Goal: Find specific page/section: Find specific page/section

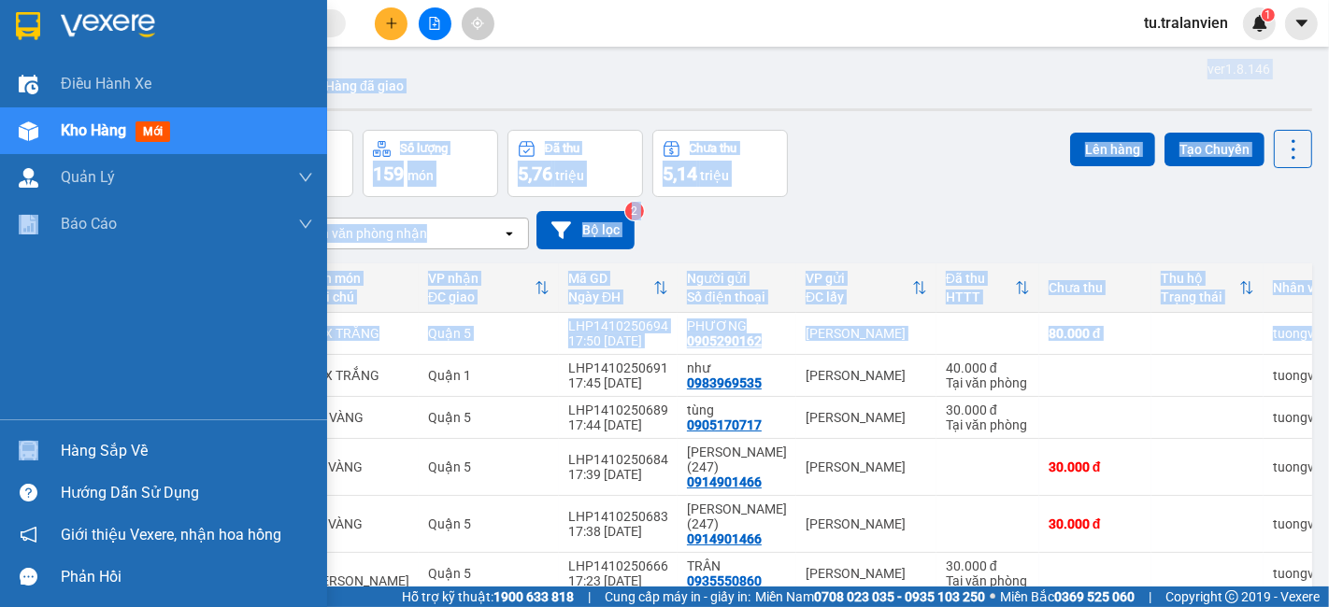
drag, startPoint x: 183, startPoint y: 358, endPoint x: 10, endPoint y: 271, distance: 193.5
click at [9, 277] on section "Kết quả [PERSON_NAME] ( 0 ) Bộ lọc No Data tu.tralanvien 1 Điều [PERSON_NAME] x…" at bounding box center [664, 303] width 1329 height 607
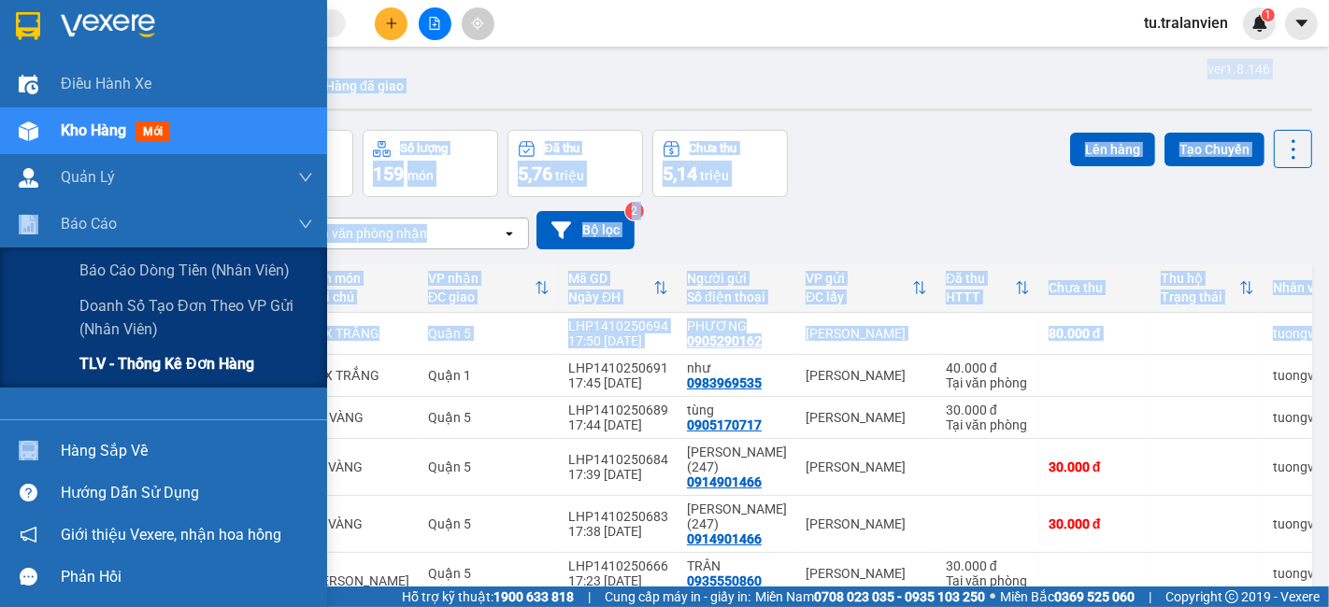
click at [104, 345] on div "TLV - Thống kê đơn hàng" at bounding box center [196, 364] width 234 height 47
